Goal: Task Accomplishment & Management: Manage account settings

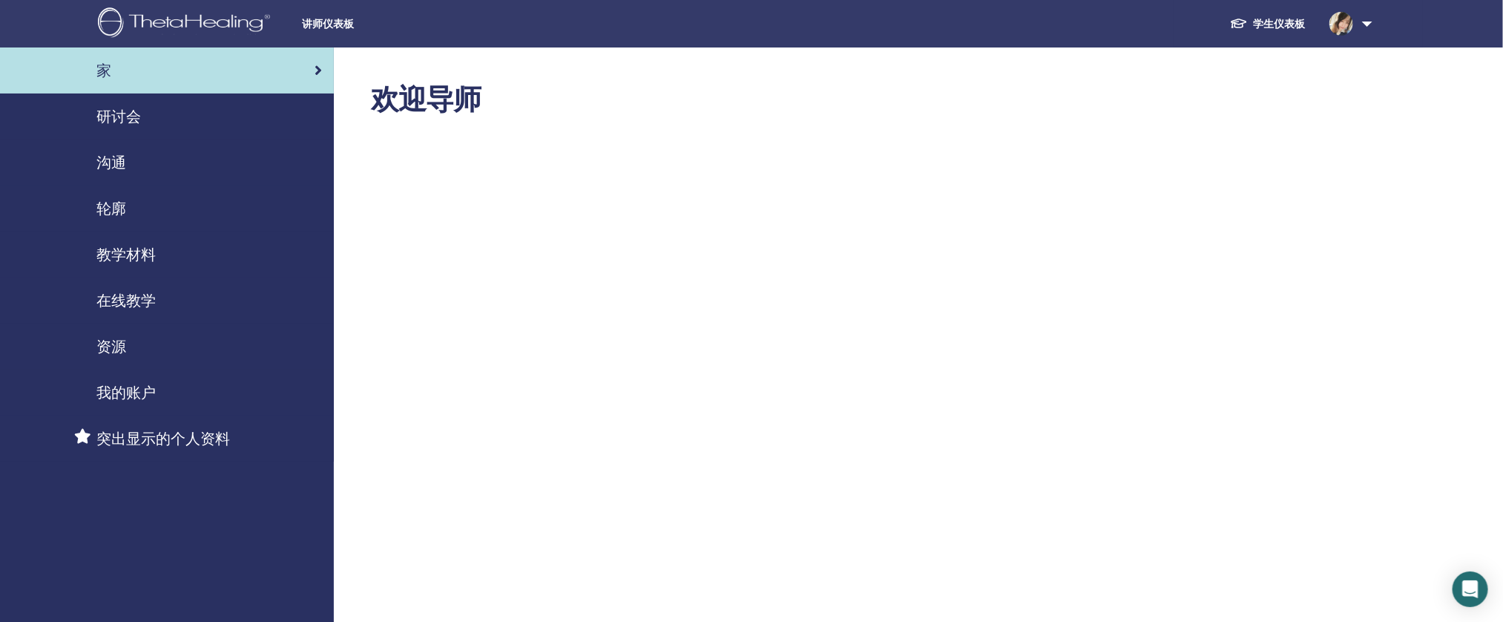
click at [238, 132] on link "研讨会" at bounding box center [167, 116] width 334 height 46
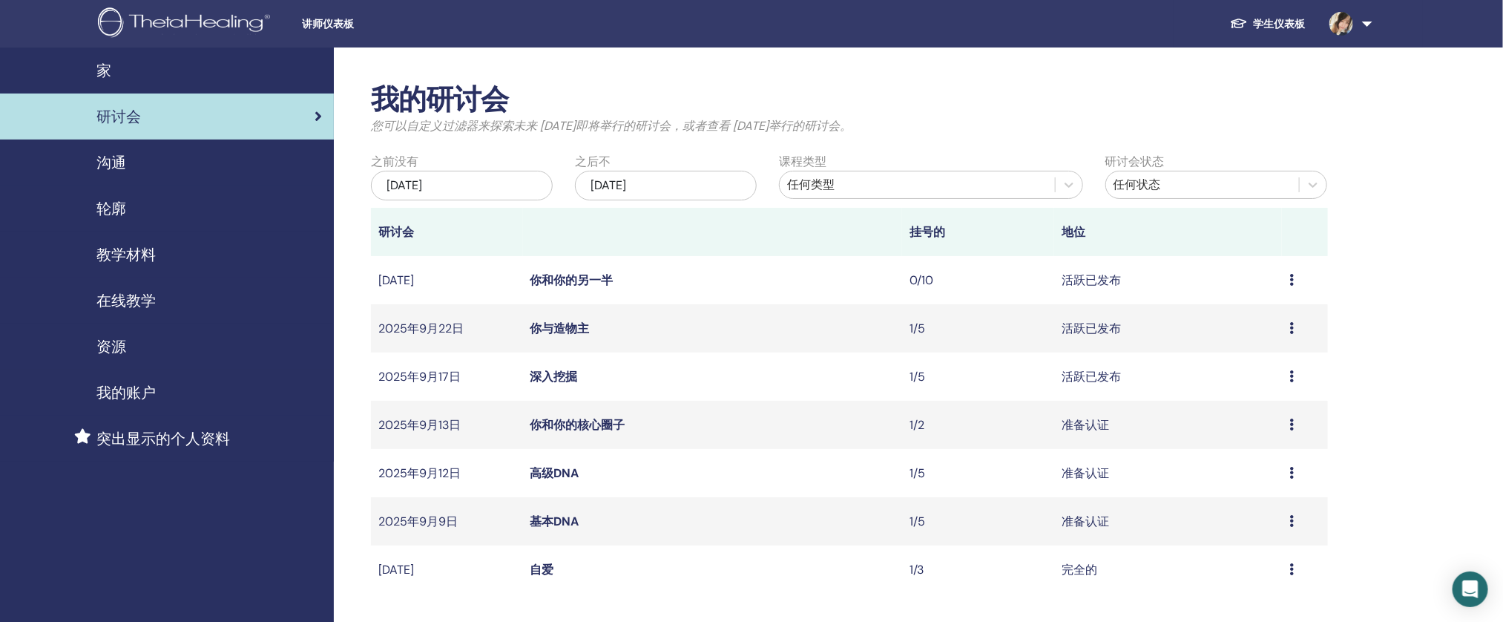
click at [552, 467] on font "高级DNA" at bounding box center [554, 473] width 49 height 16
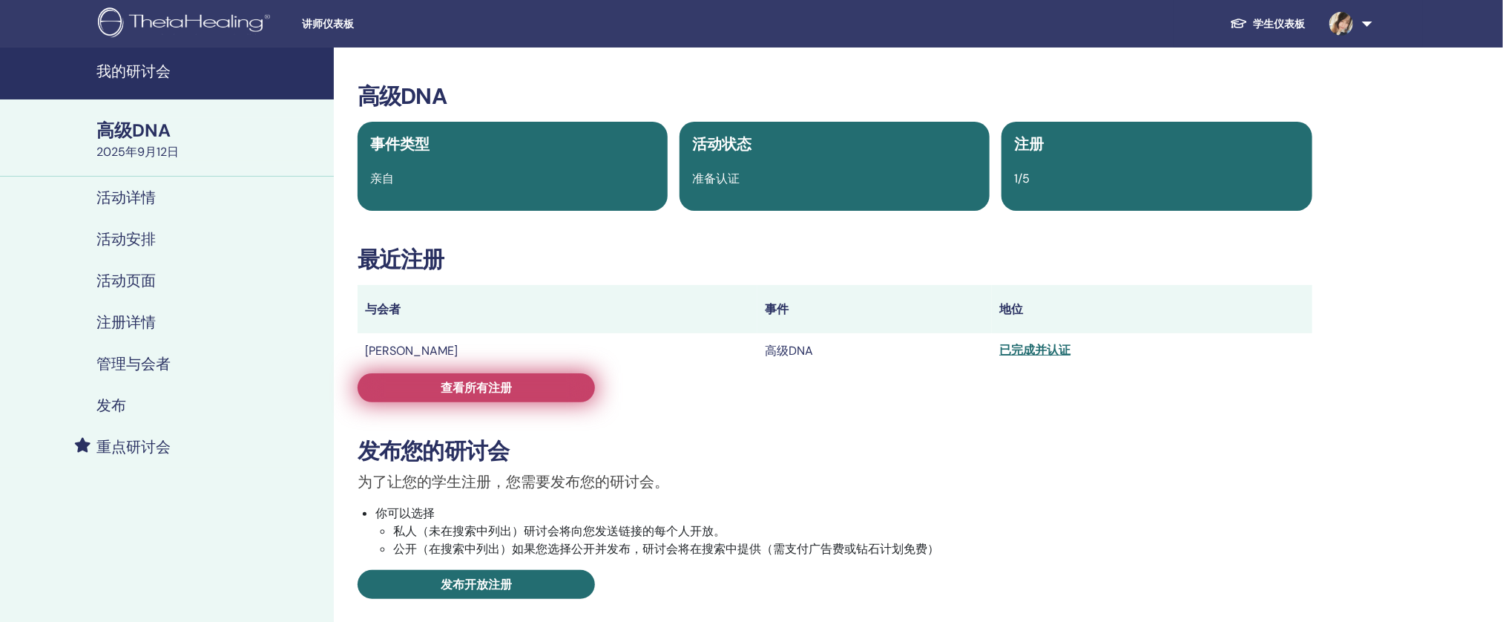
click at [558, 395] on link "查看所有注册" at bounding box center [476, 387] width 237 height 29
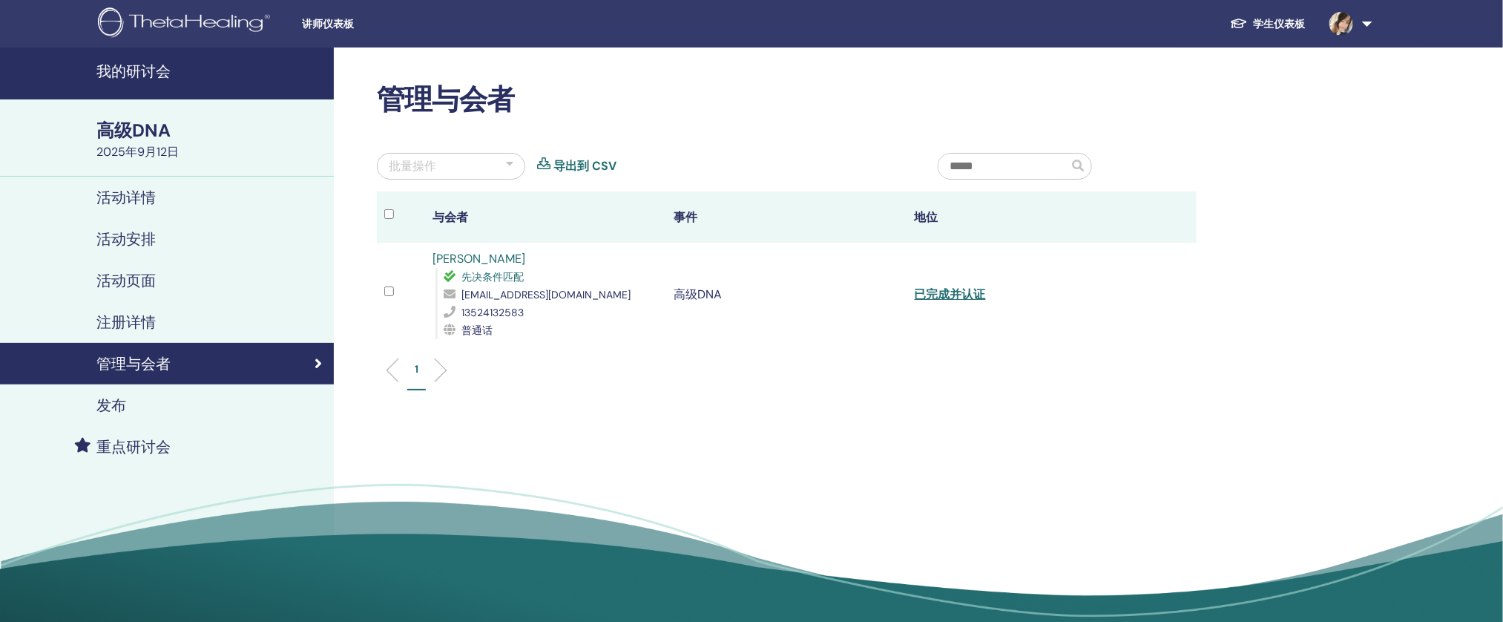
click at [455, 257] on font "胡切尼" at bounding box center [479, 259] width 93 height 16
click at [447, 254] on font "胡切尼" at bounding box center [479, 259] width 93 height 16
